Goal: Task Accomplishment & Management: Manage account settings

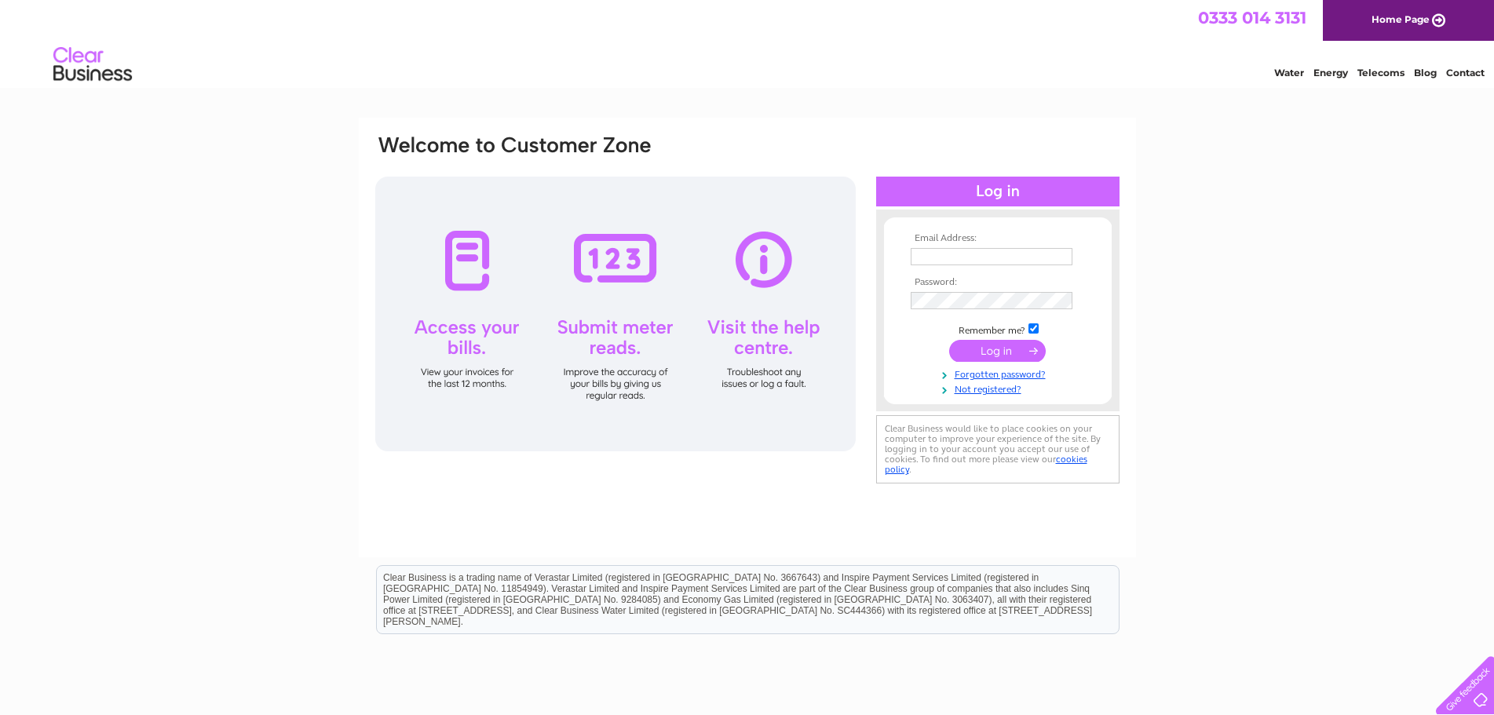
click at [972, 256] on input "text" at bounding box center [992, 256] width 162 height 17
type input "[PERSON_NAME][EMAIL_ADDRESS][PERSON_NAME][DOMAIN_NAME]"
click at [949, 341] on input "submit" at bounding box center [997, 352] width 97 height 22
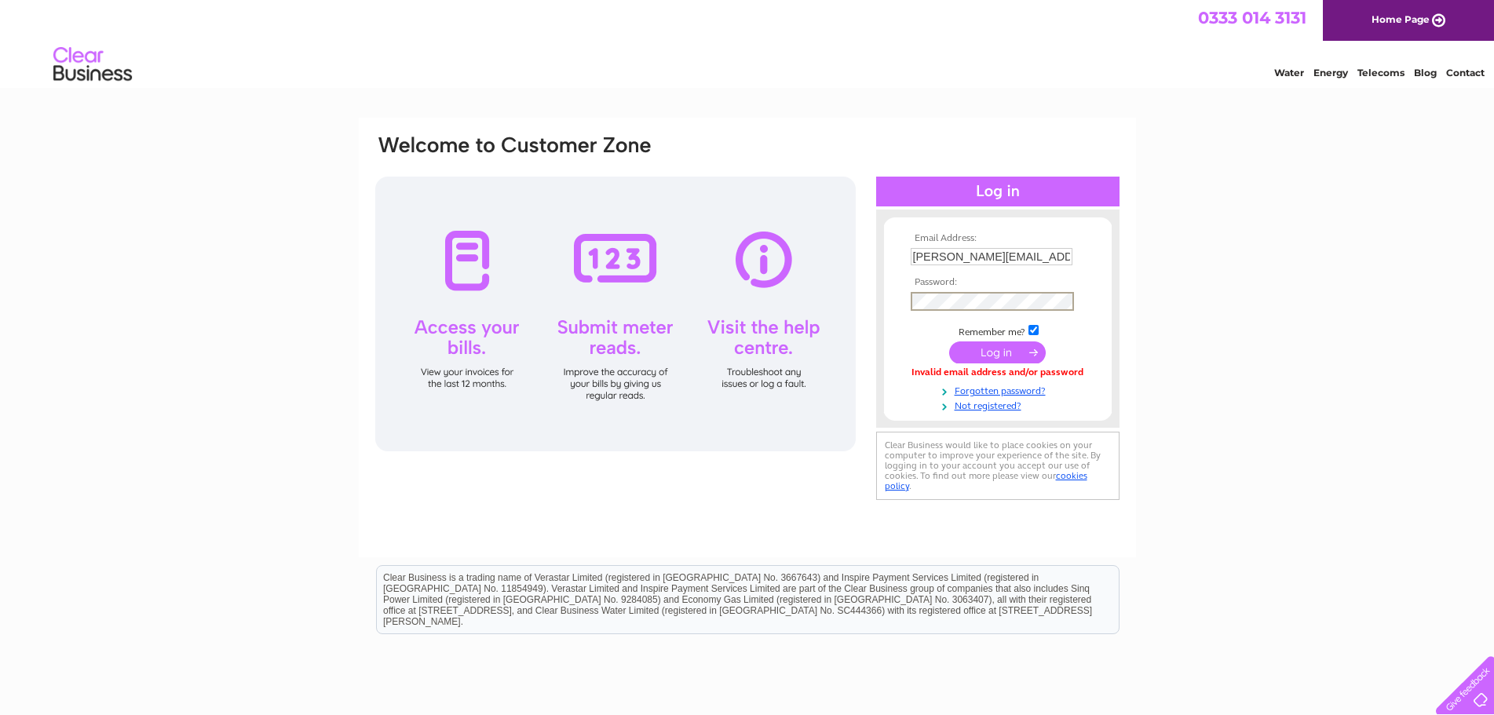
click at [949, 341] on input "submit" at bounding box center [997, 352] width 97 height 22
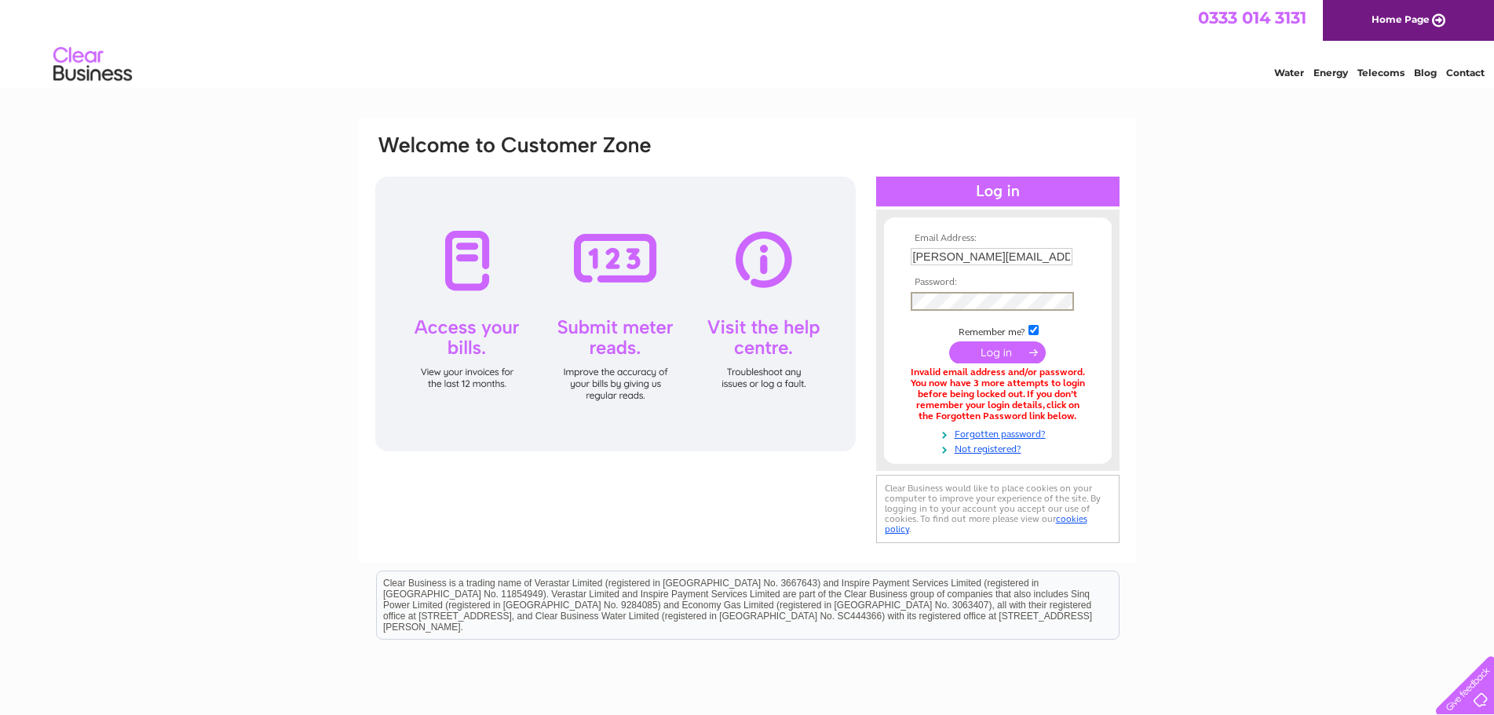
click at [949, 341] on input "submit" at bounding box center [997, 352] width 97 height 22
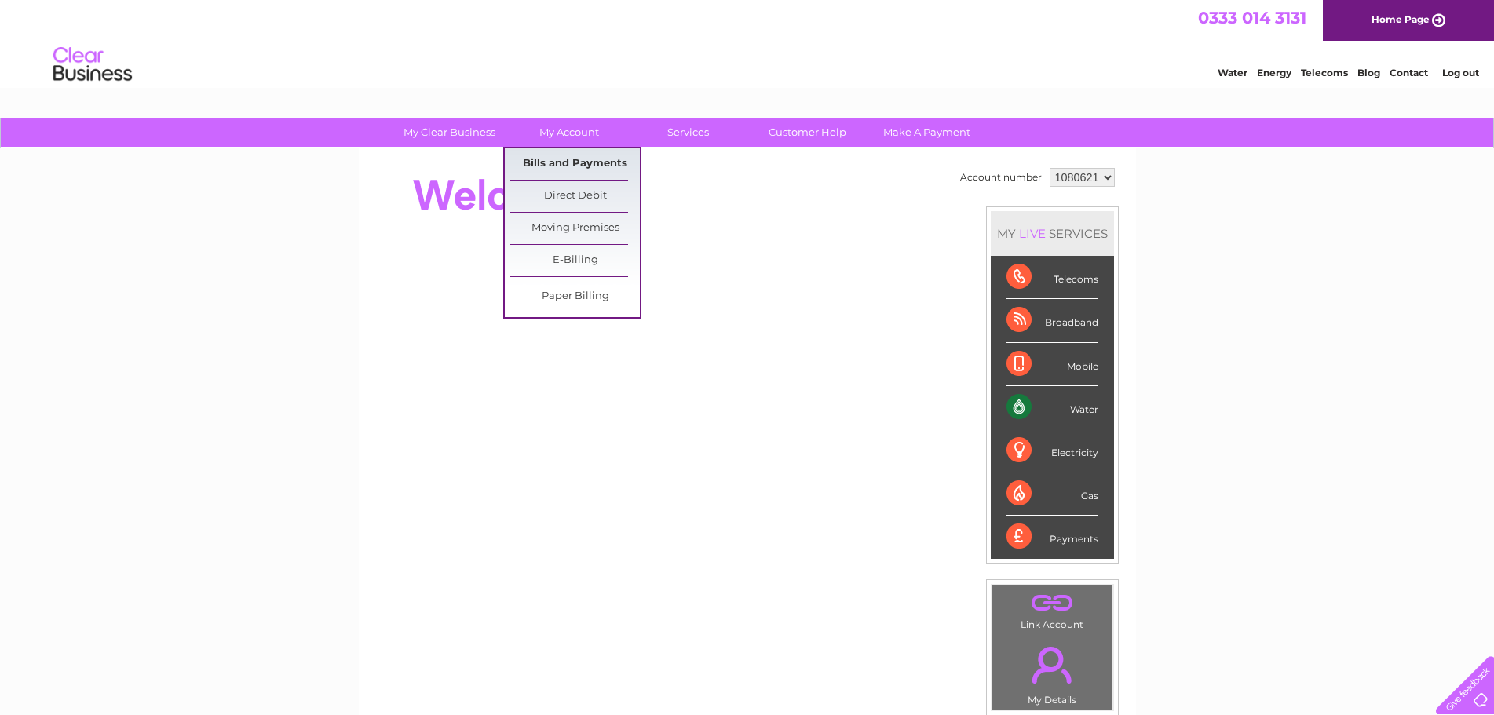
click at [577, 162] on link "Bills and Payments" at bounding box center [575, 163] width 130 height 31
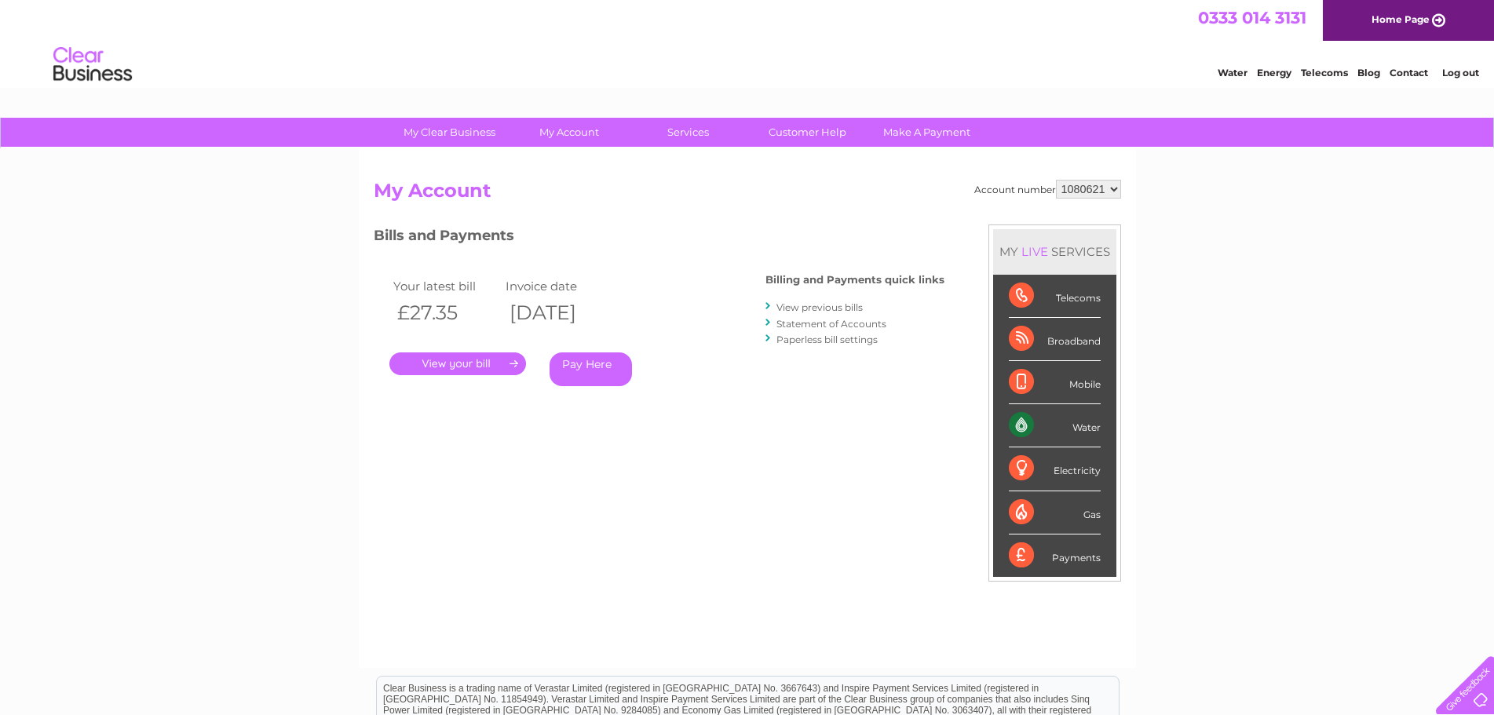
click at [482, 361] on link "." at bounding box center [457, 363] width 137 height 23
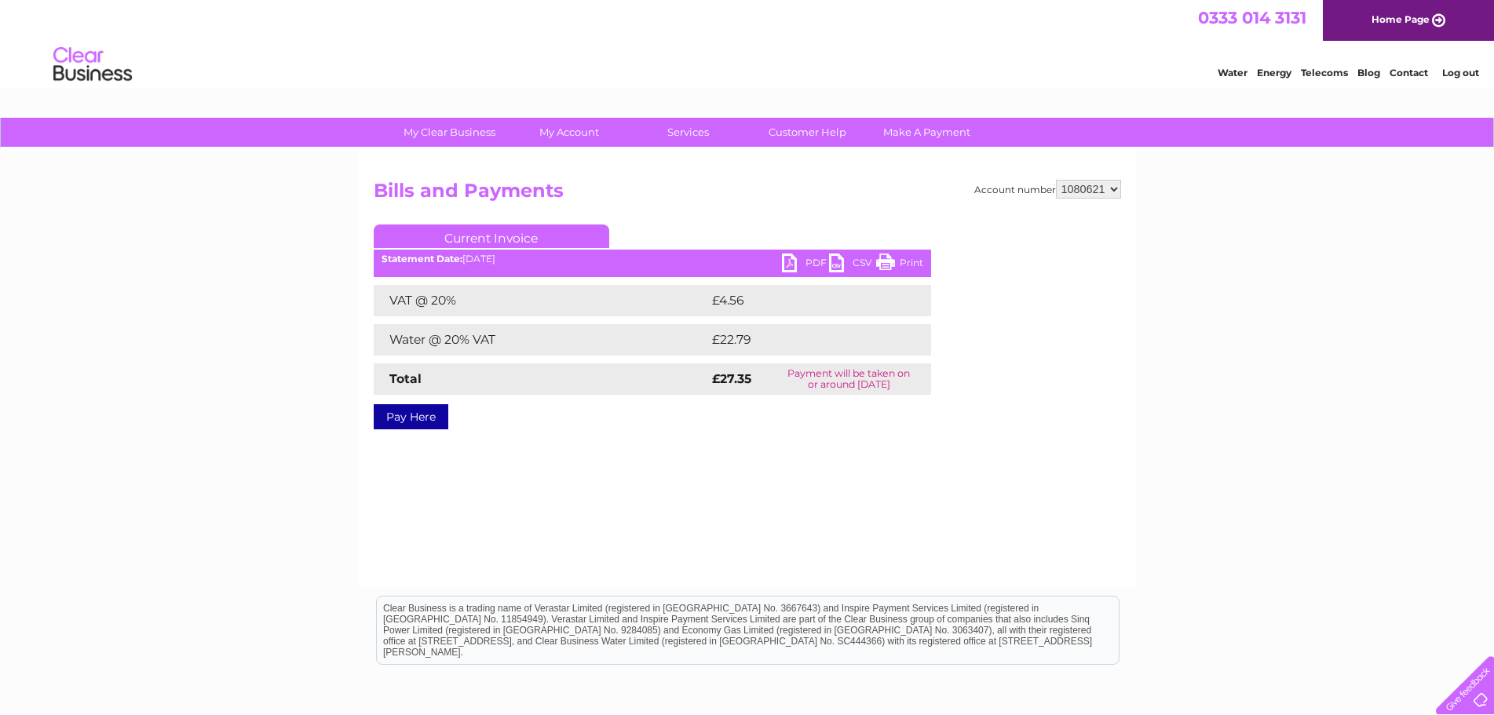
click at [795, 259] on link "PDF" at bounding box center [805, 265] width 47 height 23
click at [1476, 70] on link "Log out" at bounding box center [1460, 73] width 37 height 12
